Goal: Answer question/provide support

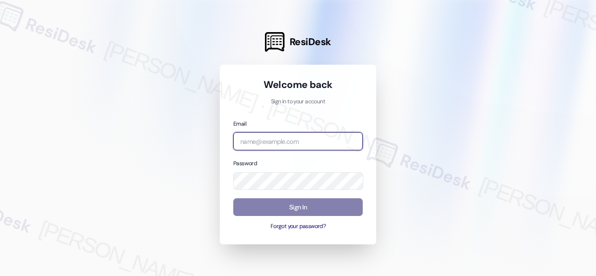
click at [286, 137] on input "email" at bounding box center [297, 141] width 129 height 18
paste input "automated-surveys-birchstone_residential-resen.fifteen@birchstone_[DOMAIN_NAME]"
type input "automated-surveys-birchstone_residential-resen.fifteen@birchstone_[DOMAIN_NAME]"
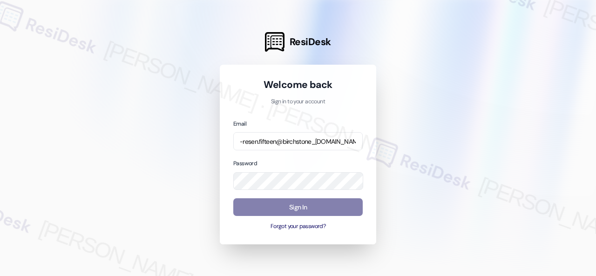
scroll to position [0, 0]
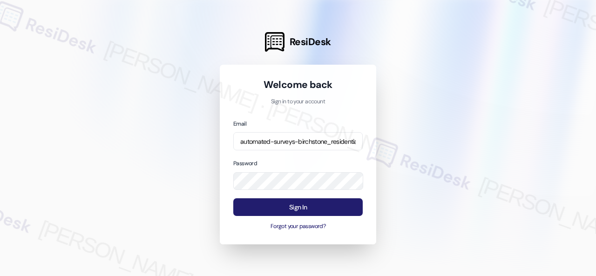
click at [308, 204] on button "Sign In" at bounding box center [297, 207] width 129 height 18
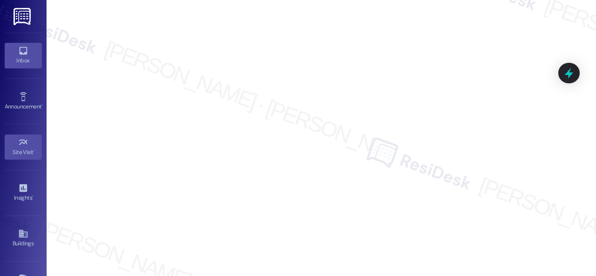
click at [27, 51] on link "Inbox" at bounding box center [23, 55] width 37 height 25
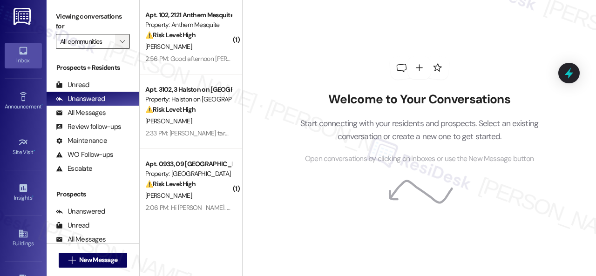
click at [121, 42] on icon "" at bounding box center [122, 41] width 5 height 7
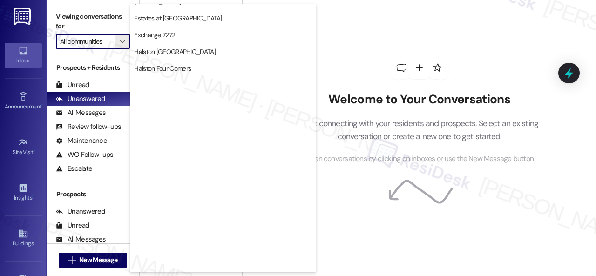
scroll to position [326, 0]
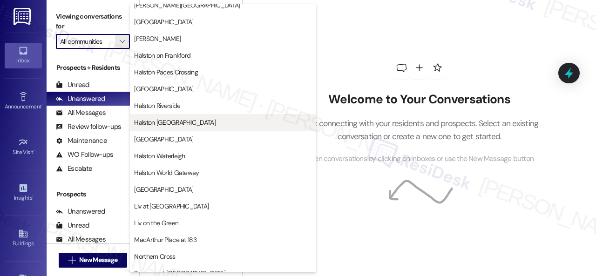
click at [171, 126] on span "Halston [GEOGRAPHIC_DATA]" at bounding box center [174, 122] width 81 height 9
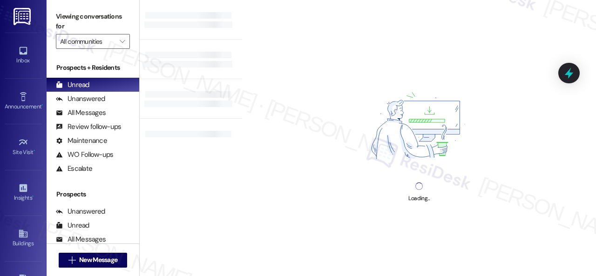
type input "Halston [GEOGRAPHIC_DATA]"
